Goal: Task Accomplishment & Management: Use online tool/utility

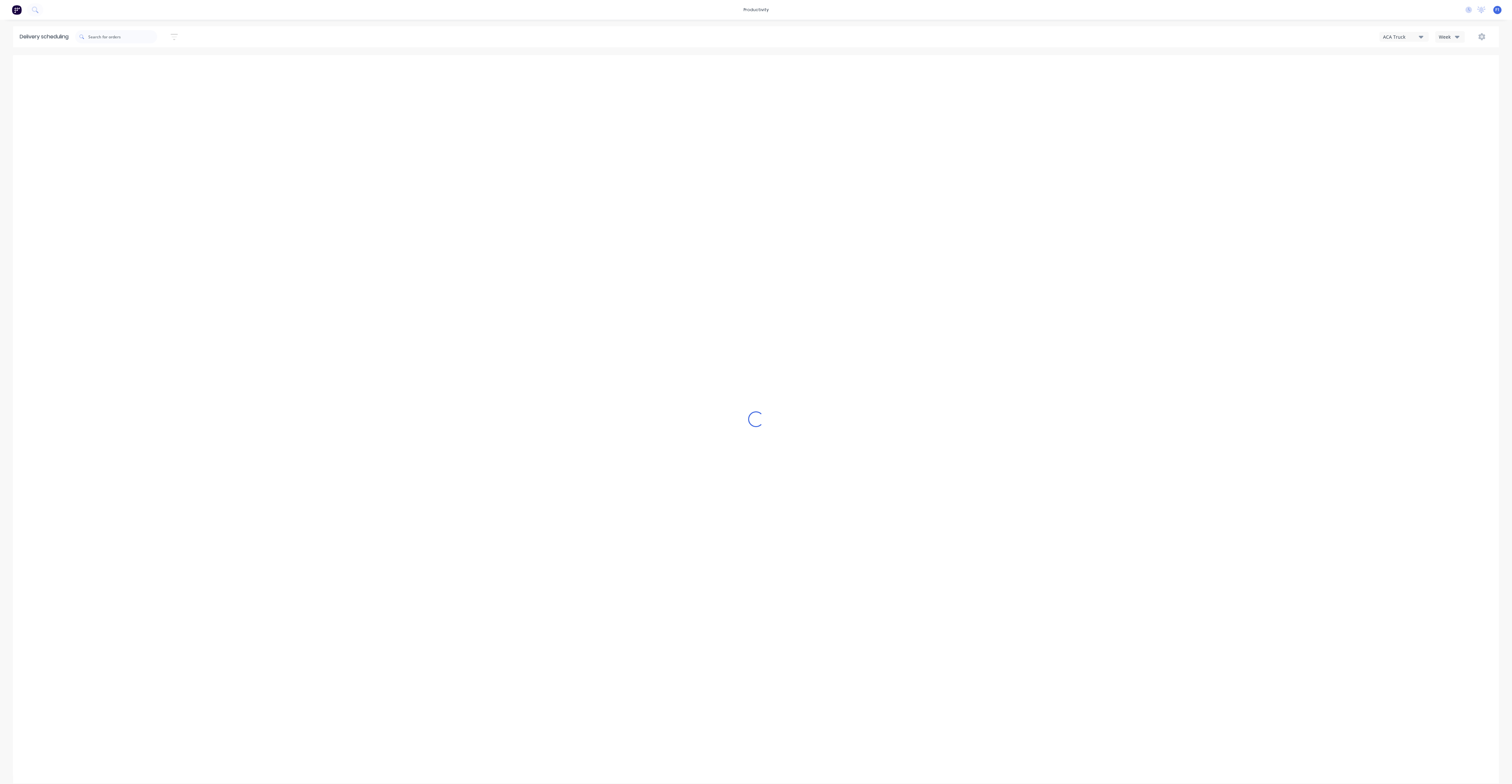
click at [1439, 38] on div "Week" at bounding box center [1448, 37] width 19 height 7
click at [1412, 32] on button "ACA Truck" at bounding box center [1404, 36] width 49 height 10
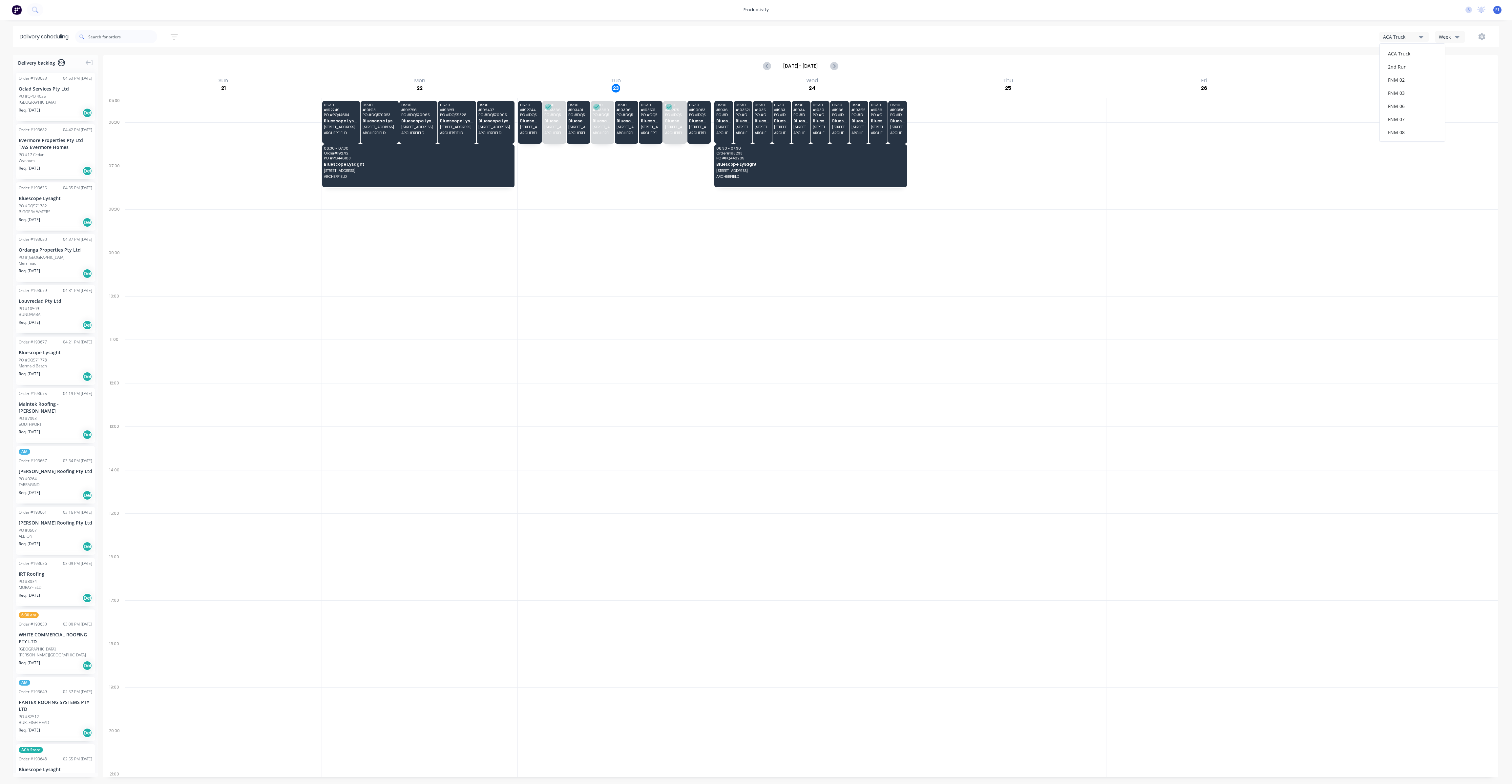
click at [1455, 31] on button "Week" at bounding box center [1450, 37] width 29 height 12
click at [1460, 69] on div "Vehicle" at bounding box center [1468, 67] width 65 height 13
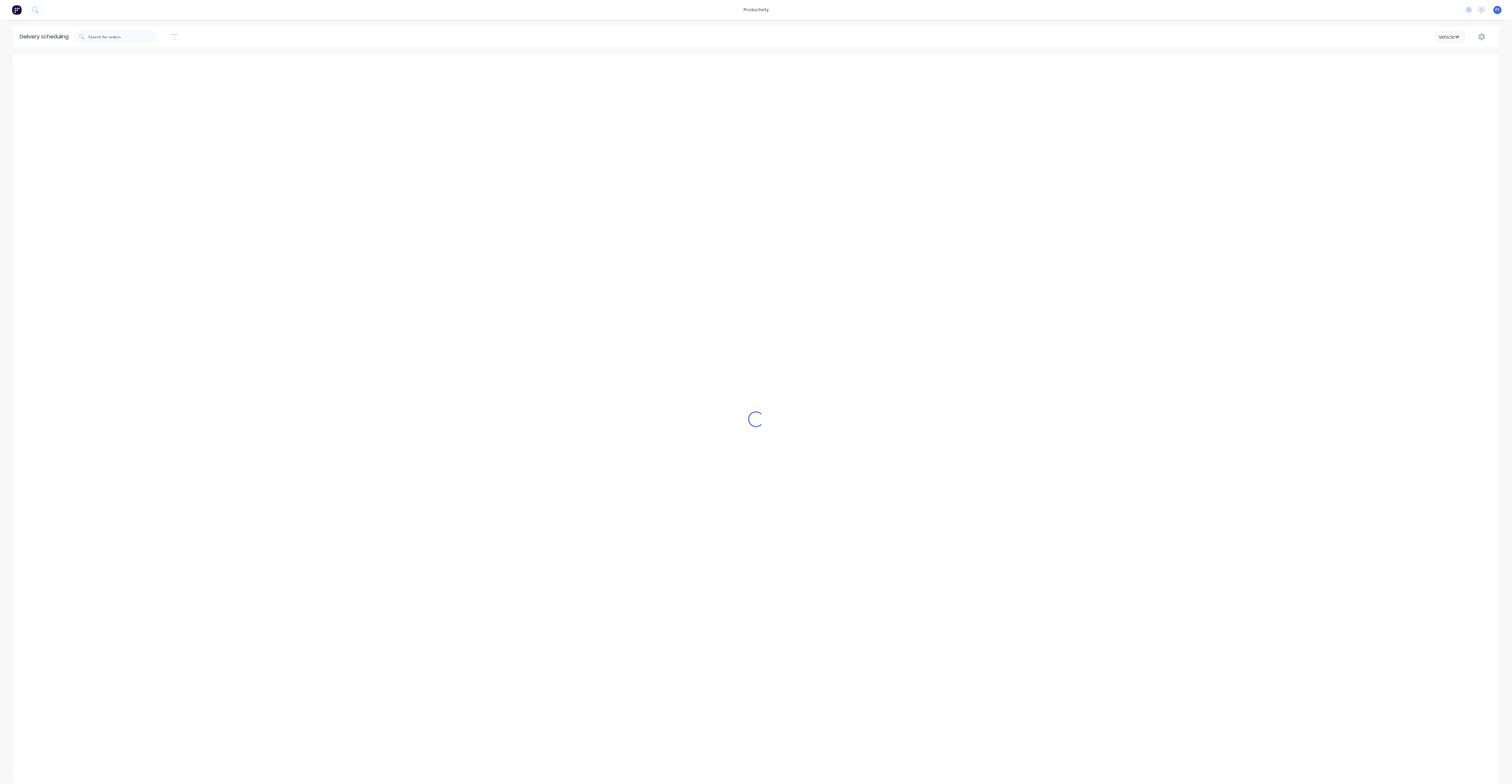
scroll to position [0, 1]
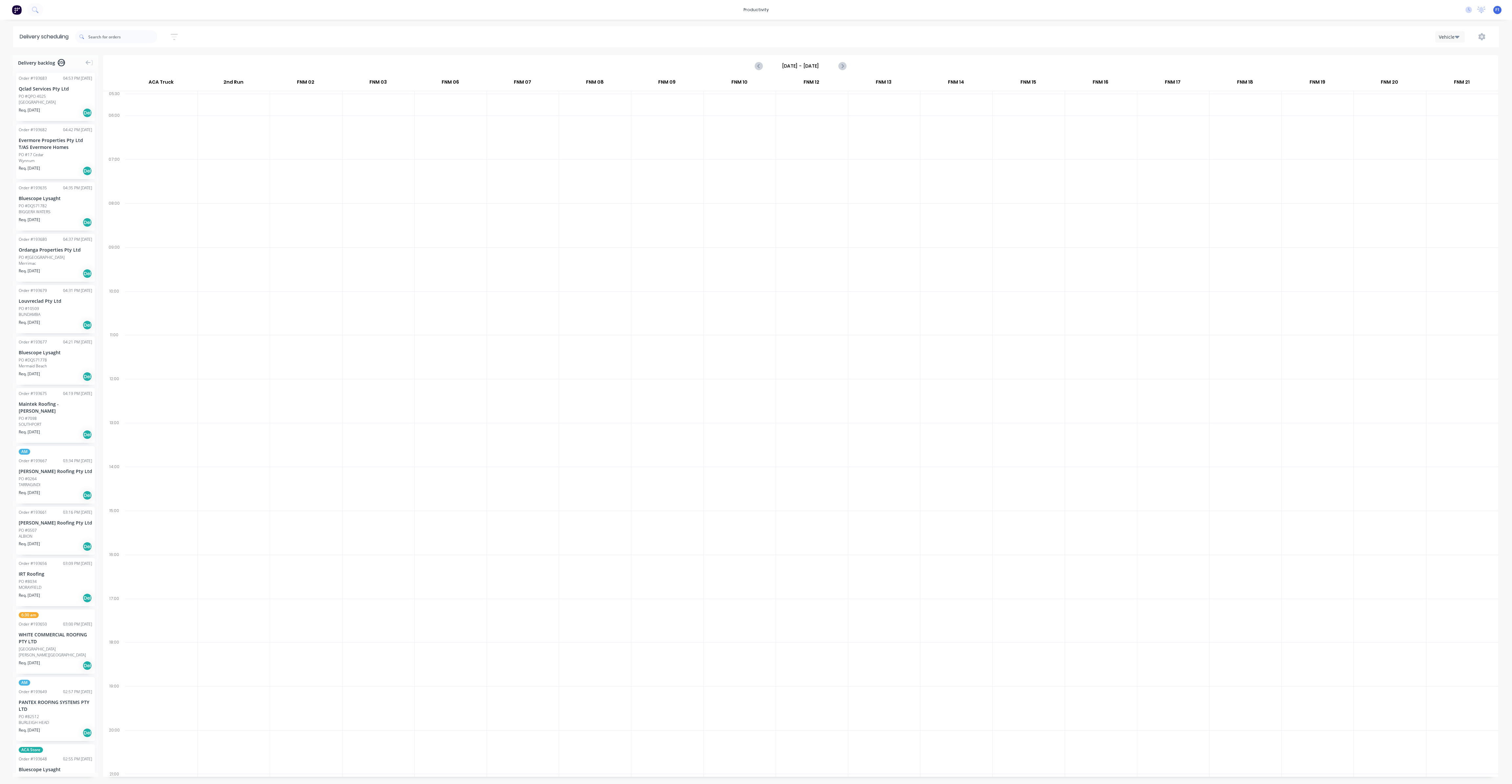
click at [818, 63] on input "[DATE] - [DATE]" at bounding box center [801, 66] width 65 height 10
click at [815, 138] on div "24" at bounding box center [816, 137] width 10 height 10
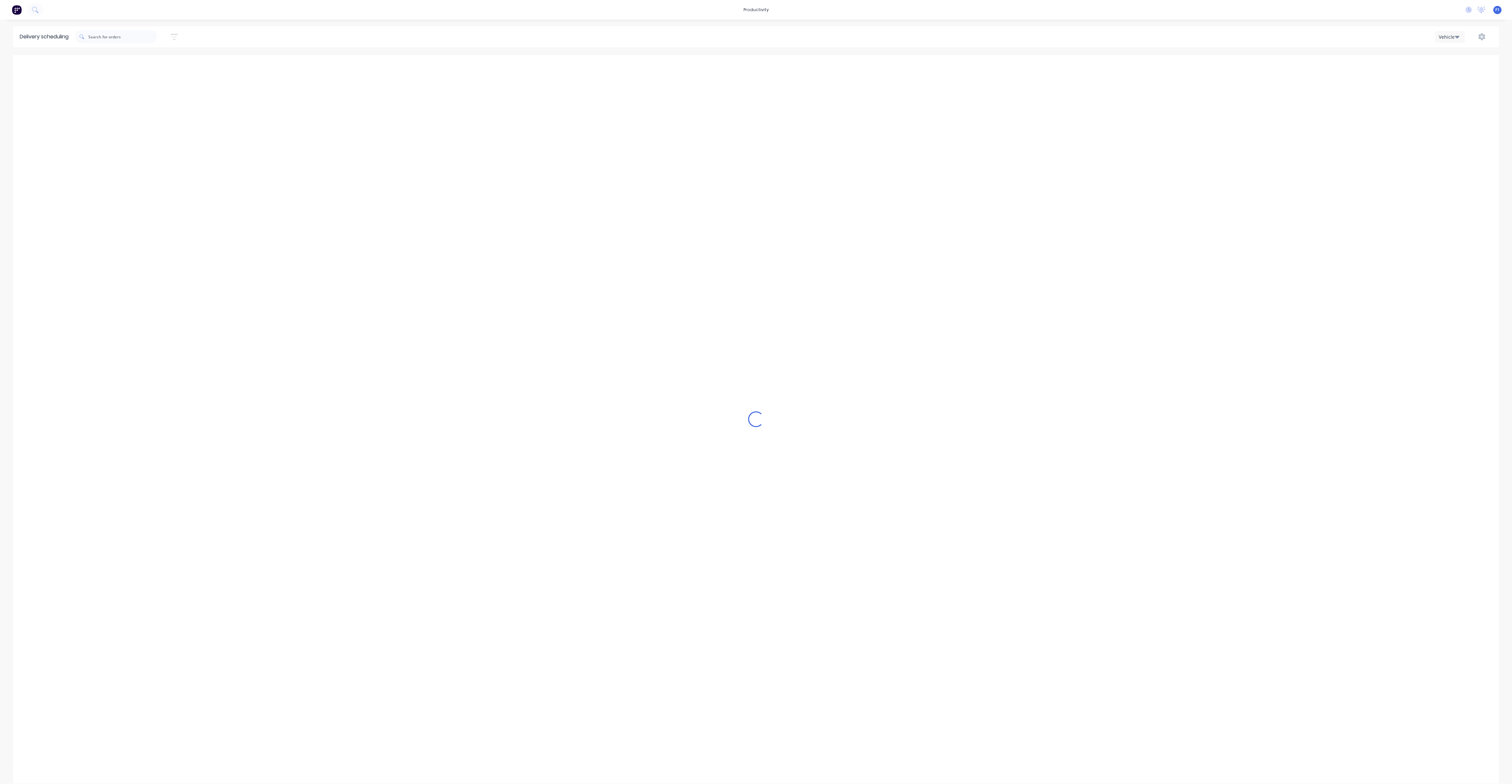
type input "[DATE] - [DATE]"
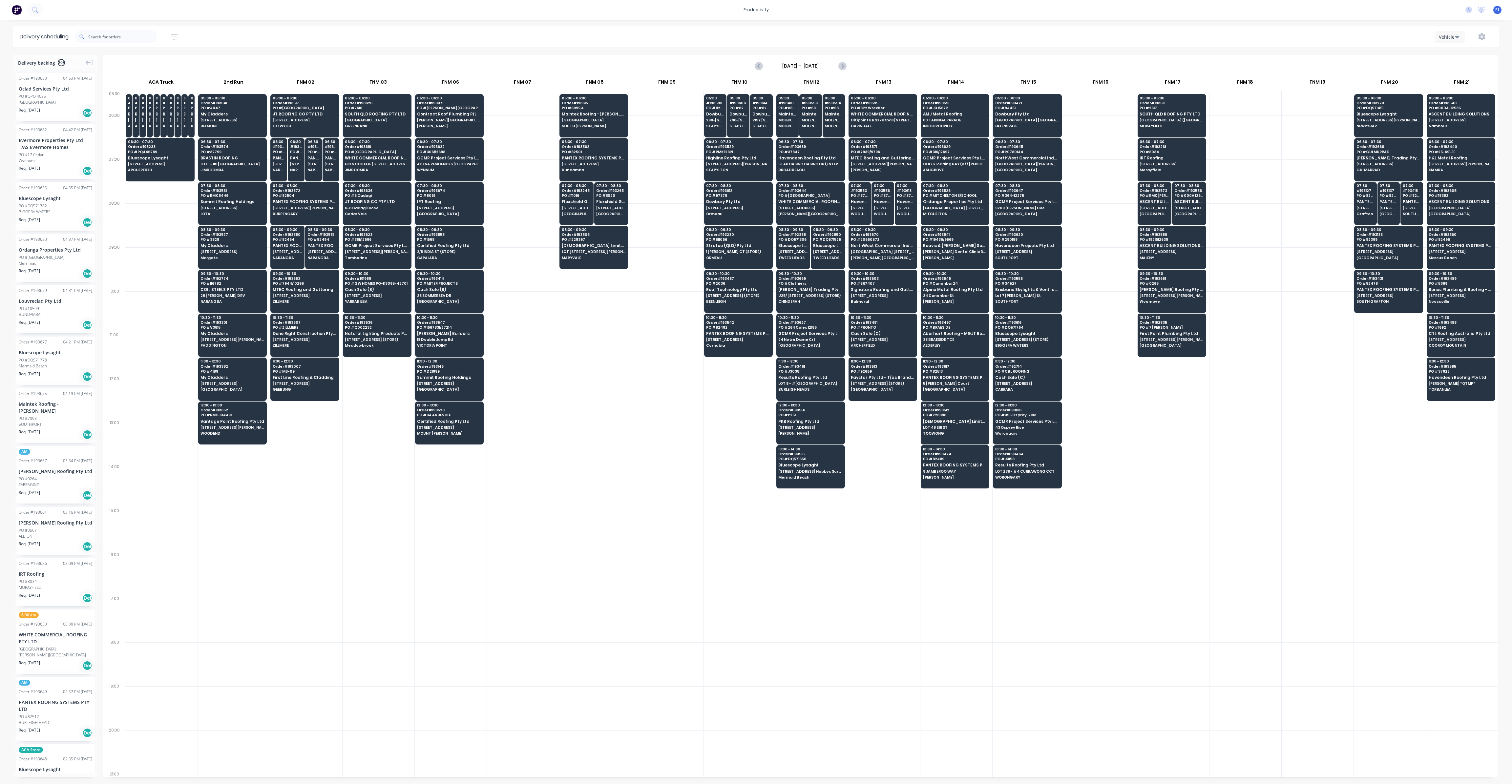
click at [140, 46] on div at bounding box center [116, 36] width 82 height 18
click at [122, 37] on input "text" at bounding box center [122, 36] width 69 height 13
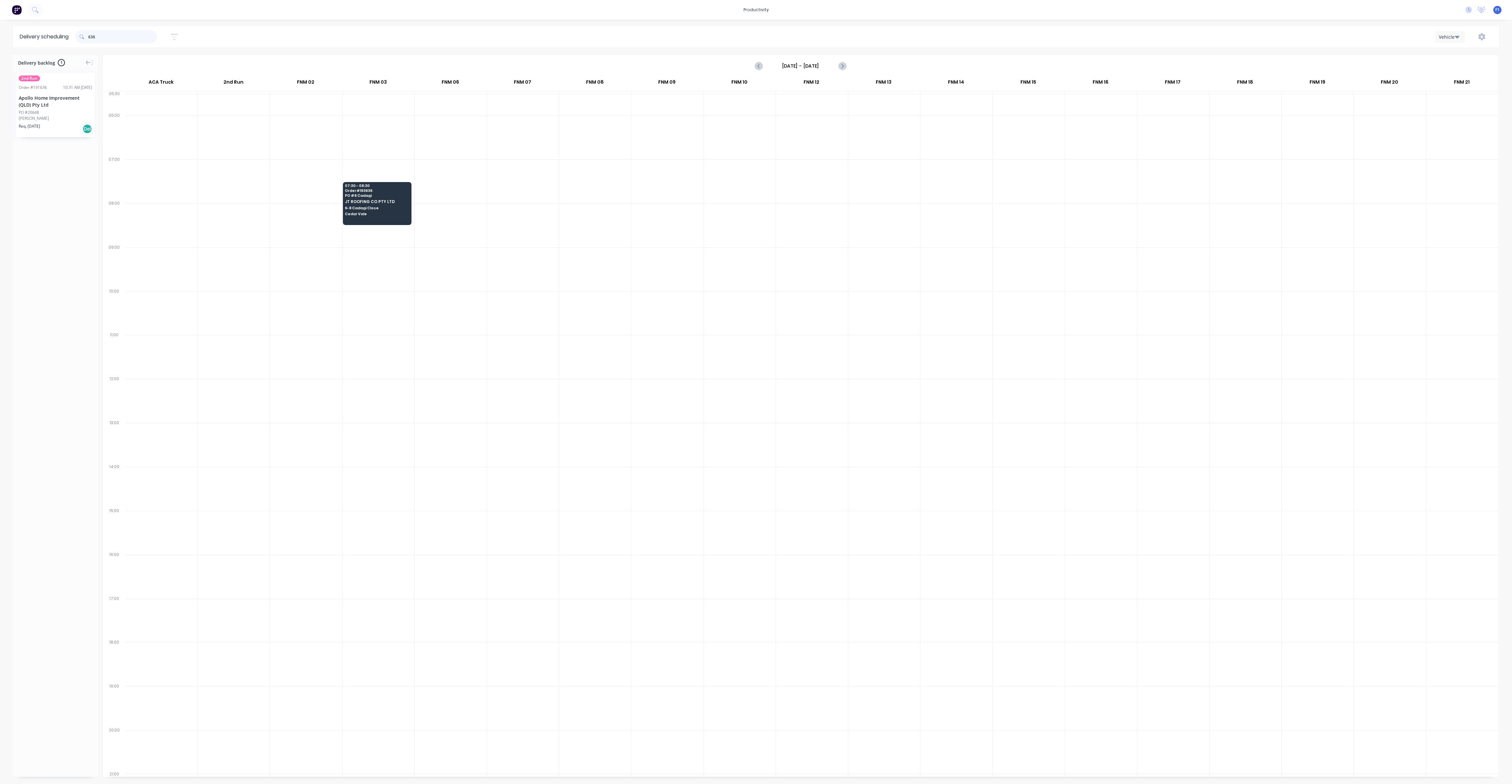
click at [91, 38] on input "636" at bounding box center [122, 36] width 69 height 13
type input "6"
click at [91, 38] on input "616" at bounding box center [122, 36] width 69 height 13
type input "6"
click at [91, 38] on input "632" at bounding box center [122, 36] width 69 height 13
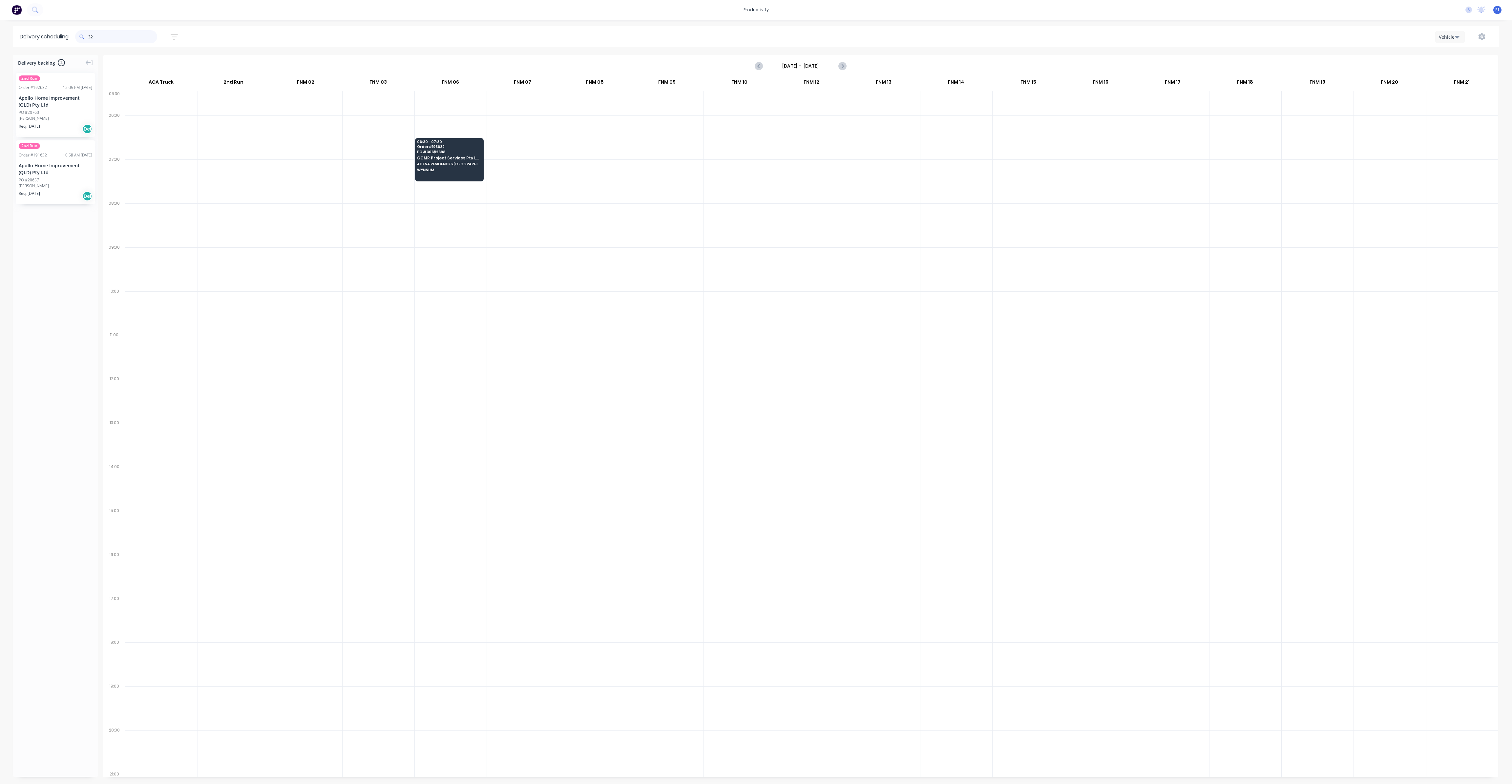
type input "2"
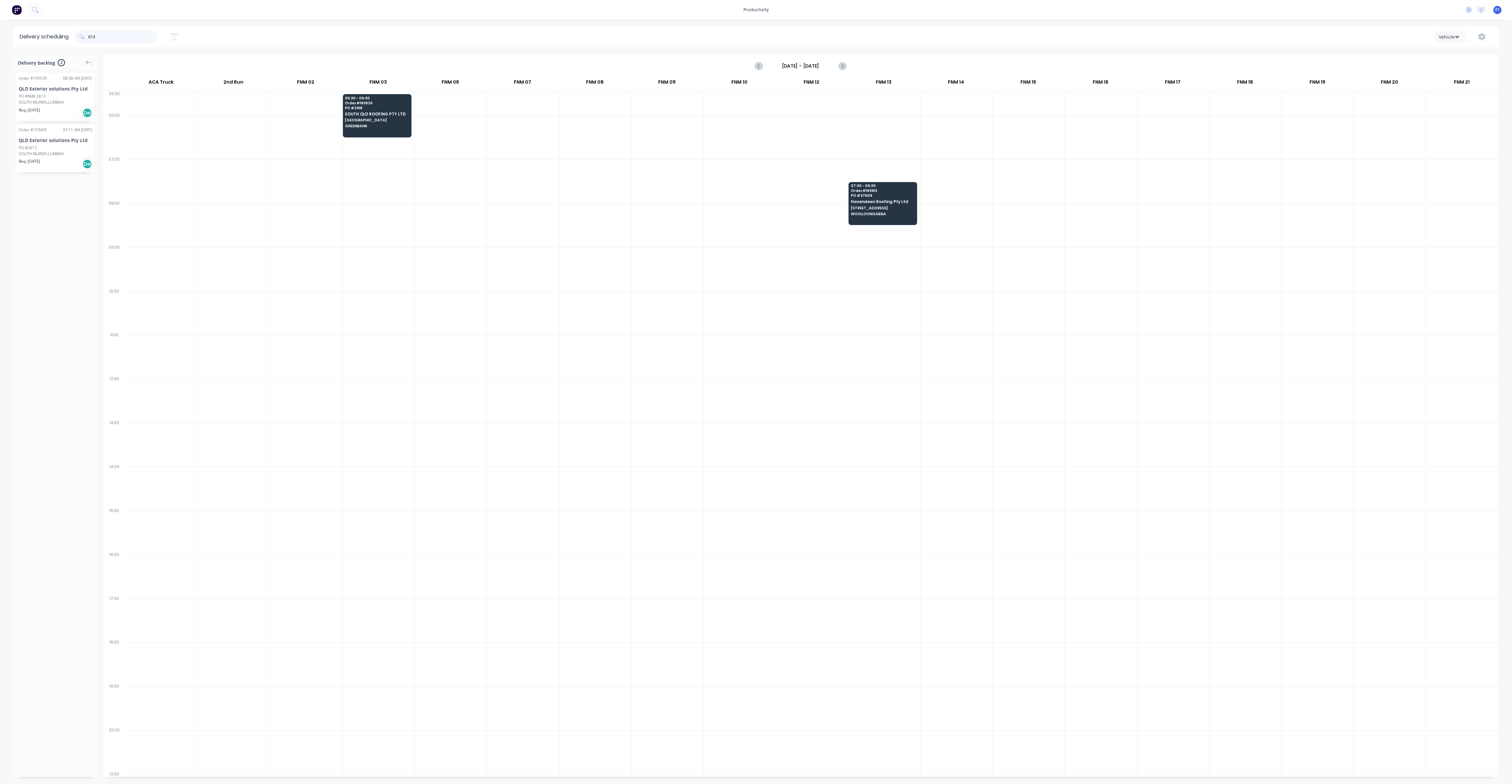
click at [92, 36] on input "613" at bounding box center [122, 36] width 69 height 13
click at [91, 35] on input "613" at bounding box center [122, 36] width 69 height 13
type input "3"
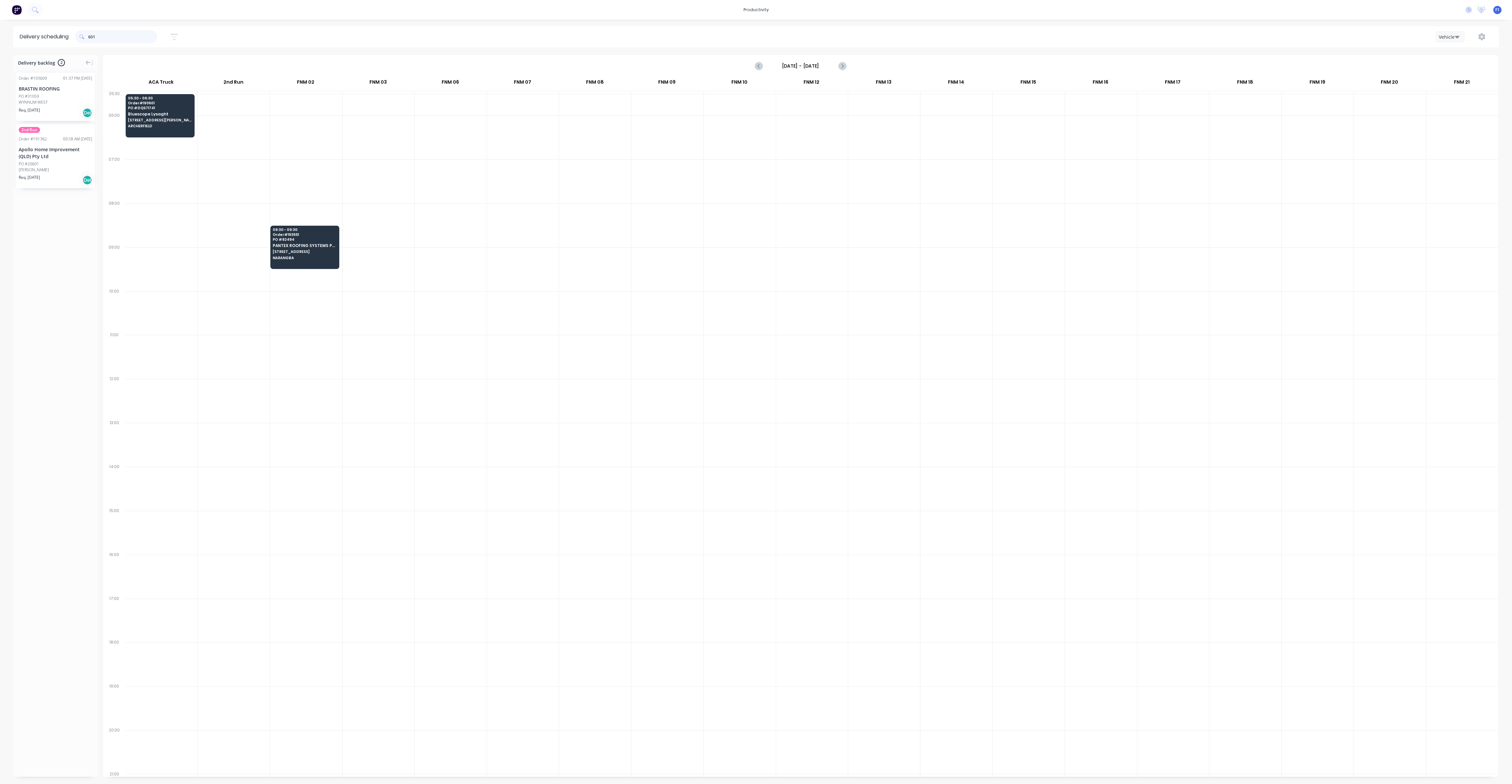
drag, startPoint x: 92, startPoint y: 36, endPoint x: 115, endPoint y: 48, distance: 25.9
click at [97, 39] on input "601" at bounding box center [122, 36] width 69 height 13
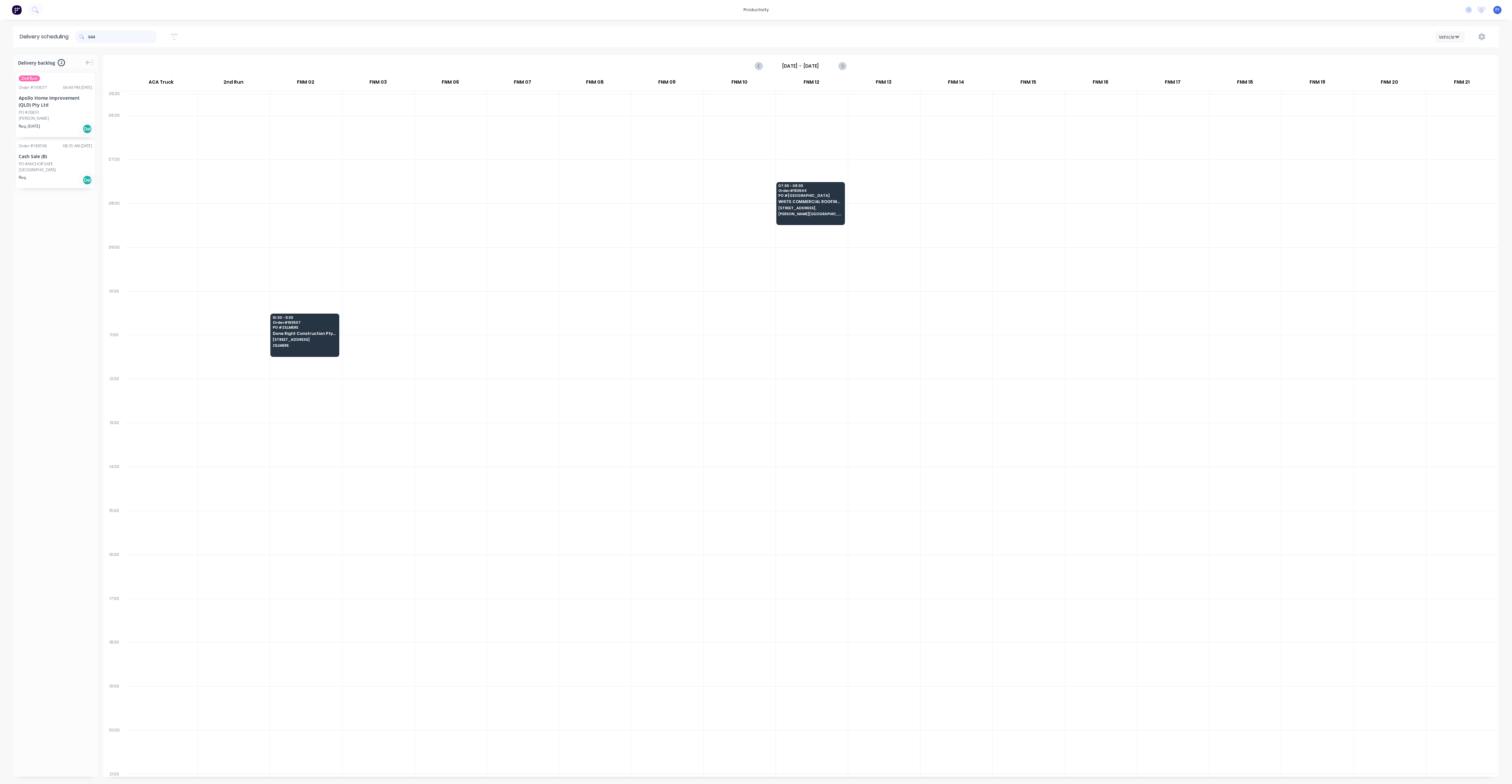
click at [90, 38] on input "644" at bounding box center [122, 36] width 69 height 13
type input "4"
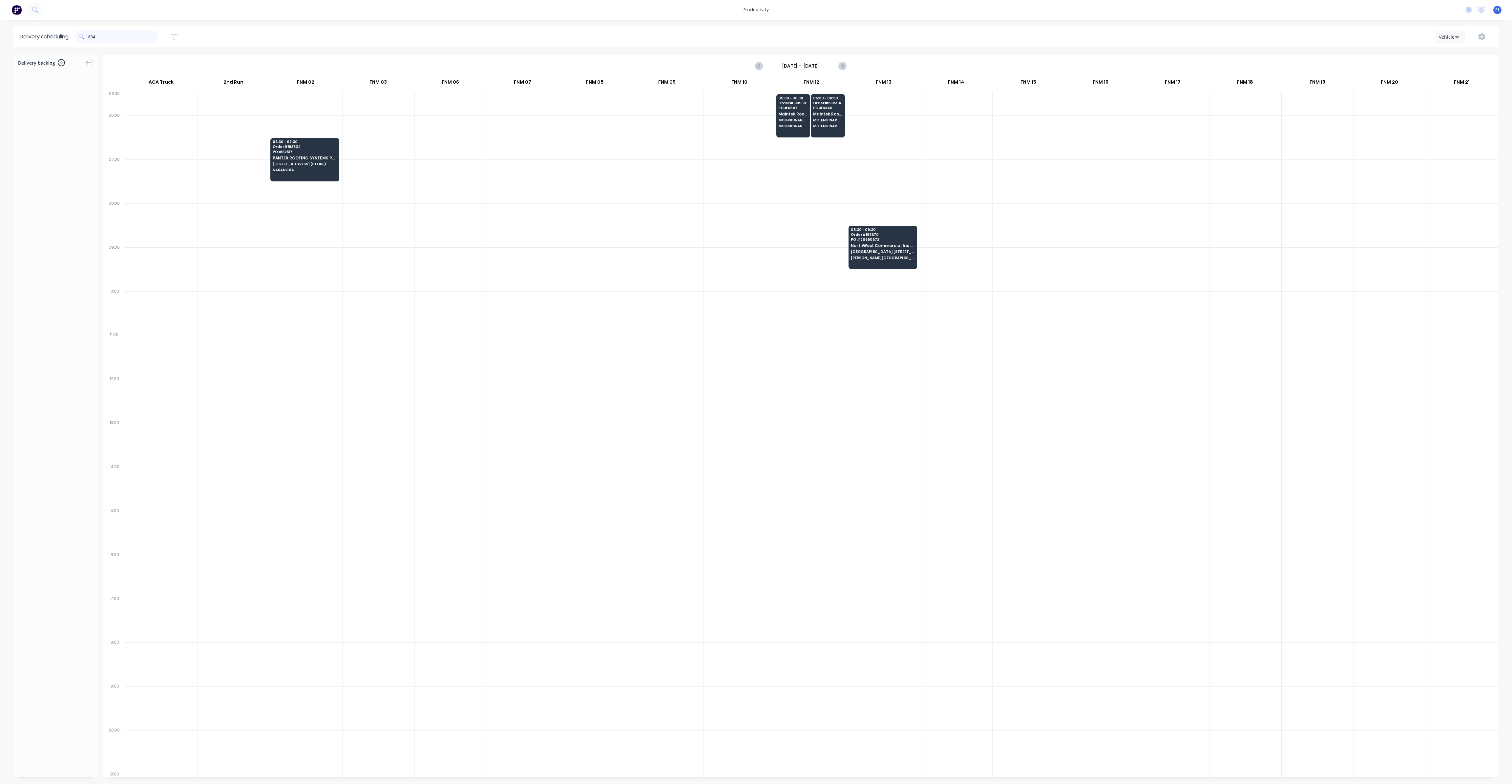
click at [94, 38] on input "634" at bounding box center [122, 36] width 69 height 13
click at [92, 37] on input "634" at bounding box center [122, 36] width 69 height 13
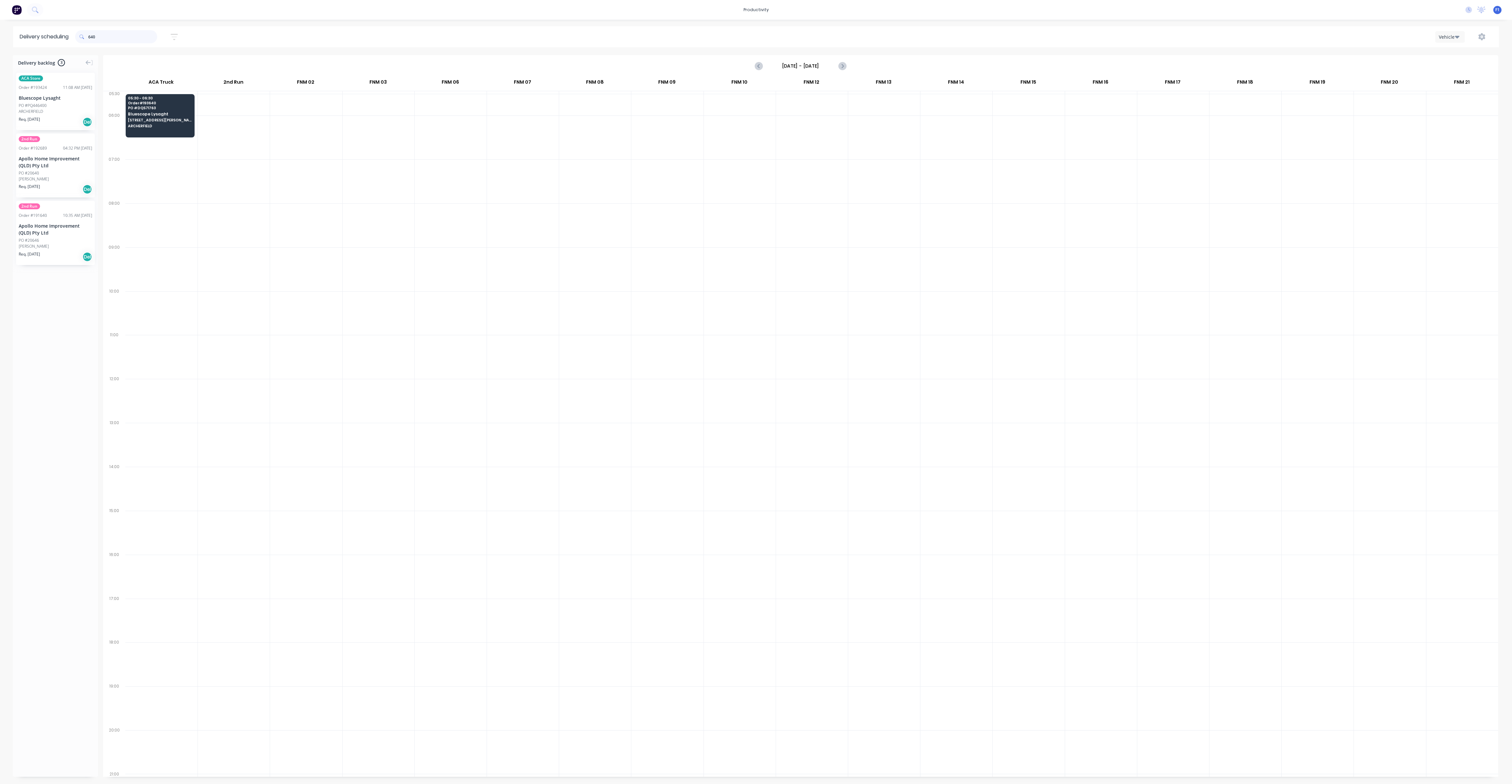
drag, startPoint x: 90, startPoint y: 38, endPoint x: 93, endPoint y: 43, distance: 5.8
click at [91, 38] on input "640" at bounding box center [122, 36] width 69 height 13
type input "0"
click at [90, 36] on input "531" at bounding box center [122, 36] width 69 height 13
type input "1"
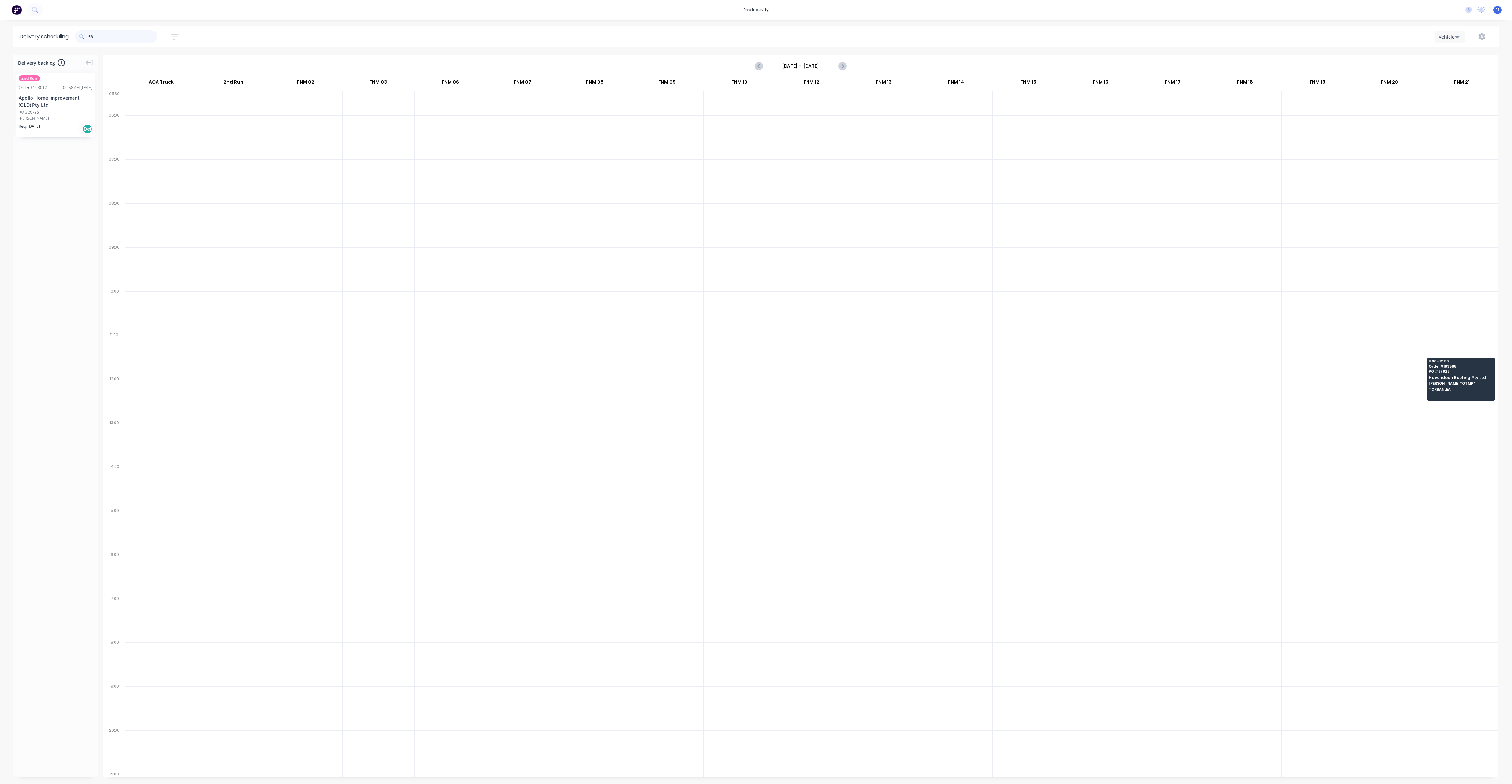
type input "5"
type input "8"
type input "5"
type input "1"
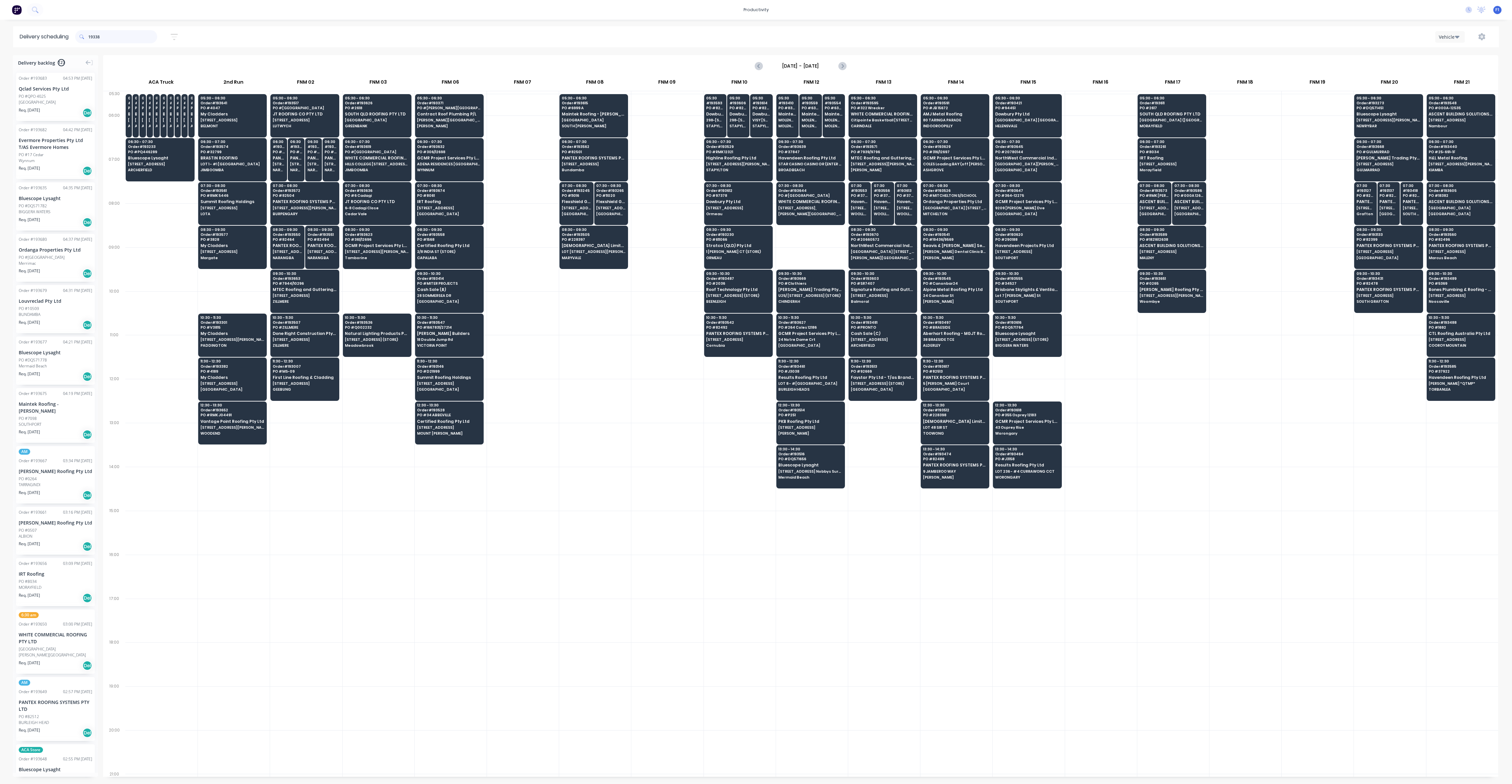
type input "193382"
